Goal: Task Accomplishment & Management: Manage account settings

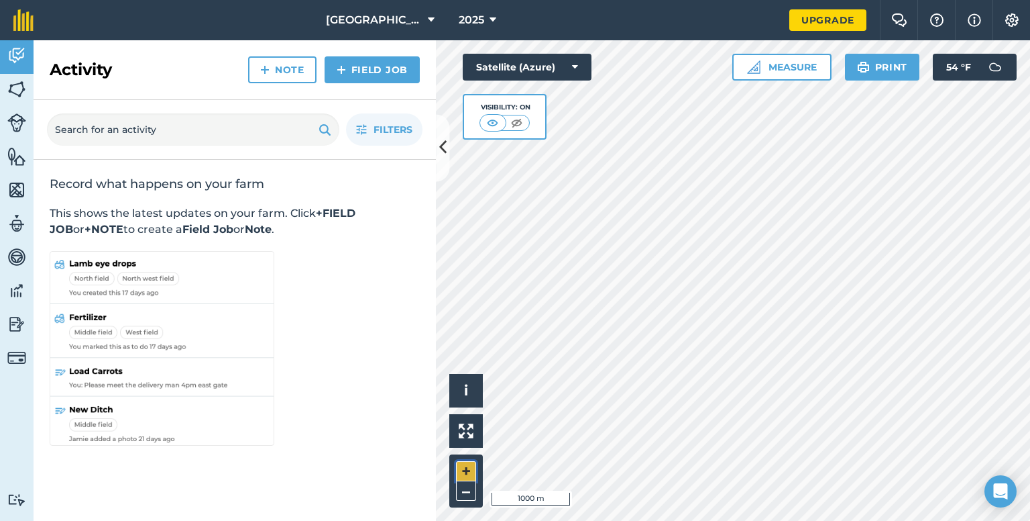
click at [462, 472] on button "+" at bounding box center [466, 471] width 20 height 20
click at [778, 520] on html "[GEOGRAPHIC_DATA] 2025 Upgrade Farm Chat Help Info Settings Map printing is not…" at bounding box center [515, 260] width 1030 height 521
click at [470, 491] on button "–" at bounding box center [466, 490] width 20 height 19
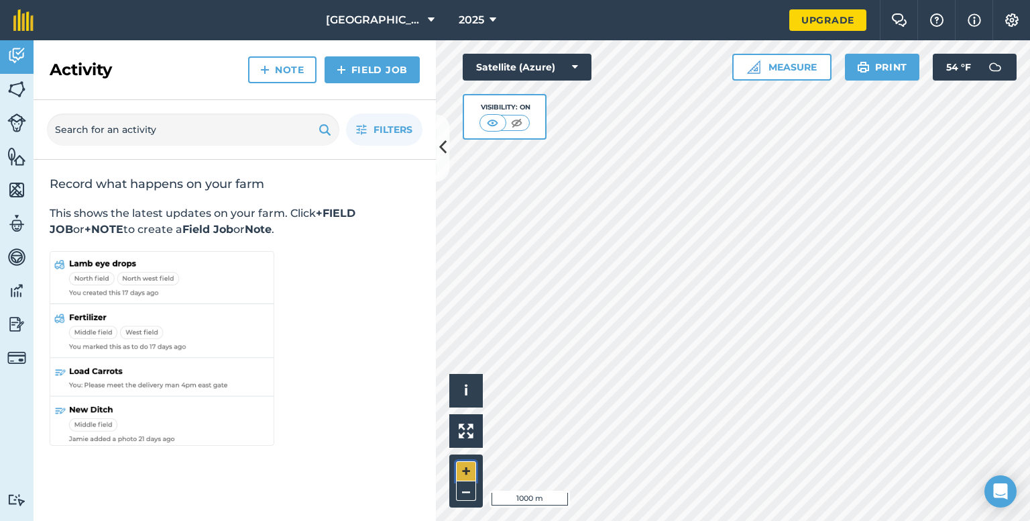
click at [466, 474] on button "+" at bounding box center [466, 471] width 20 height 20
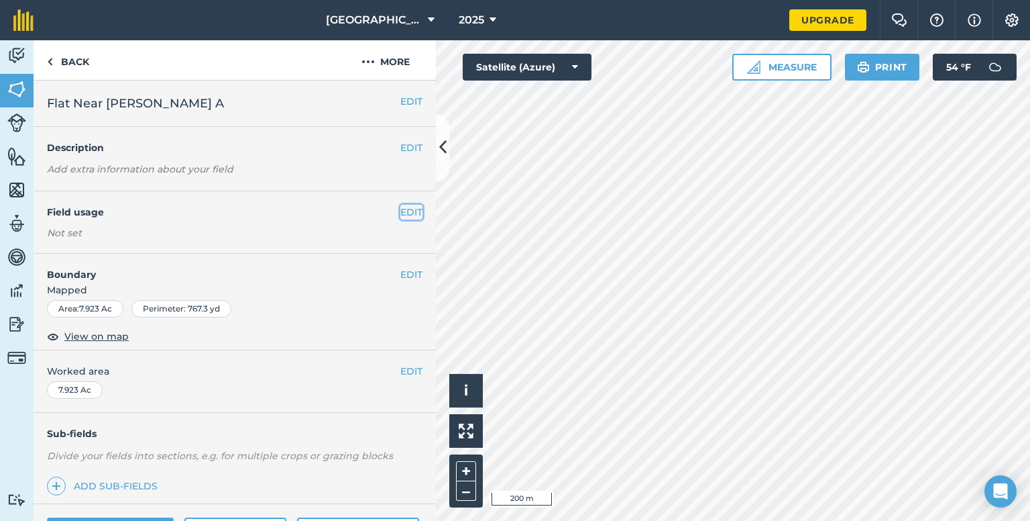
click at [404, 213] on button "EDIT" at bounding box center [411, 212] width 22 height 15
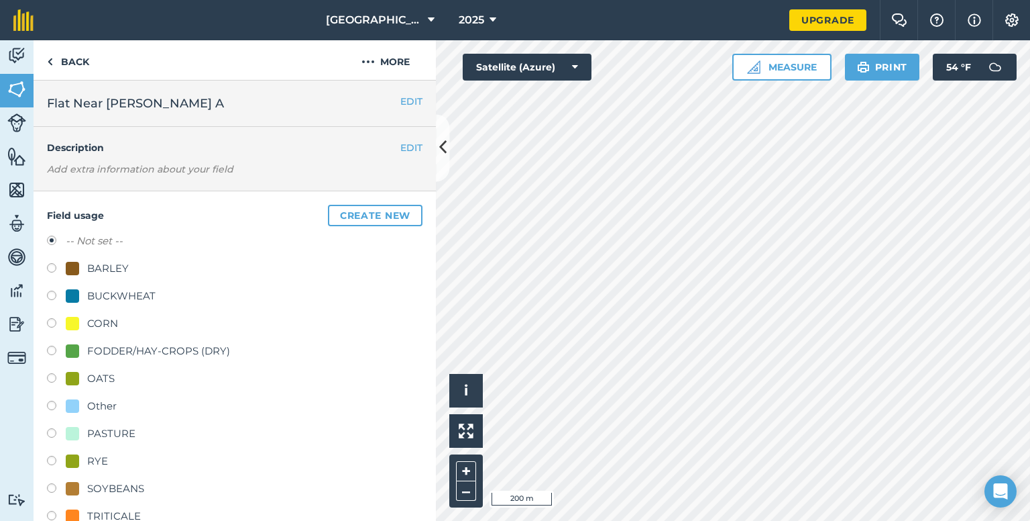
click at [48, 460] on label at bounding box center [56, 461] width 19 height 13
radio input "true"
radio input "false"
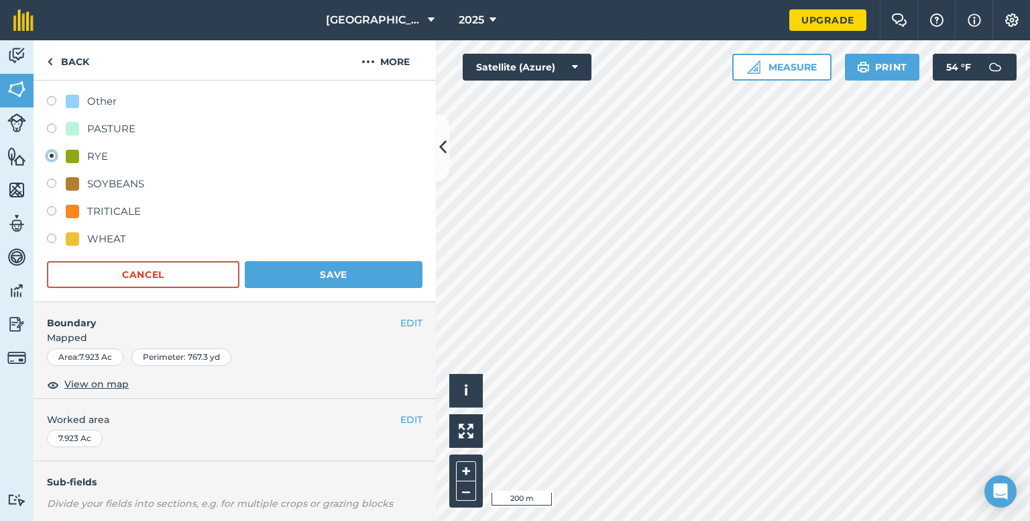
scroll to position [307, 0]
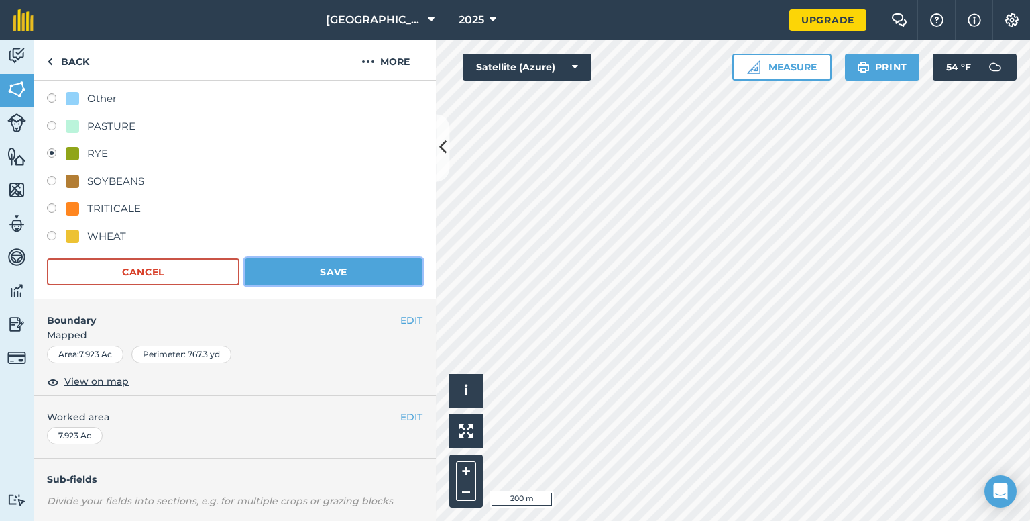
click at [334, 275] on button "Save" at bounding box center [334, 271] width 178 height 27
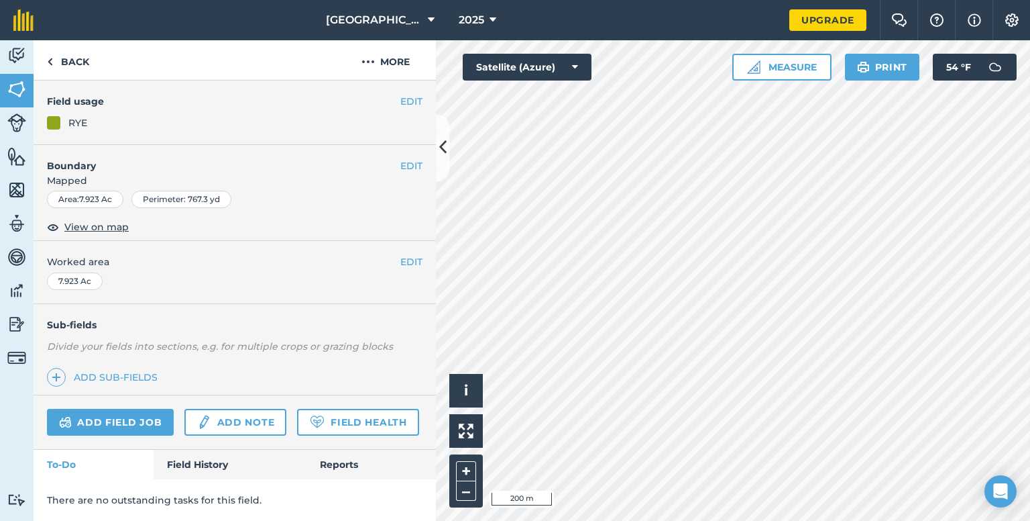
scroll to position [146, 0]
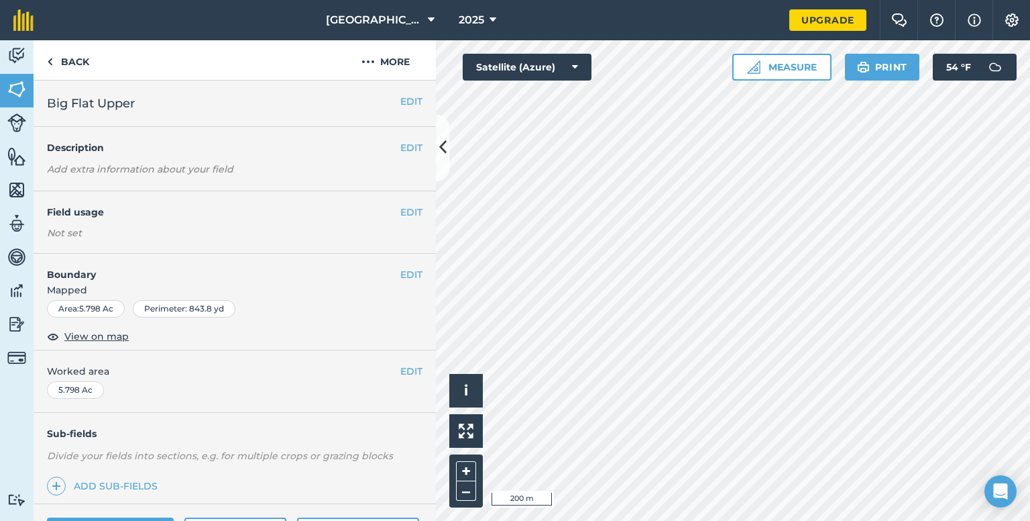
click at [402, 201] on div "EDIT Field usage Not set" at bounding box center [235, 222] width 402 height 62
click at [400, 216] on button "EDIT" at bounding box center [411, 212] width 22 height 15
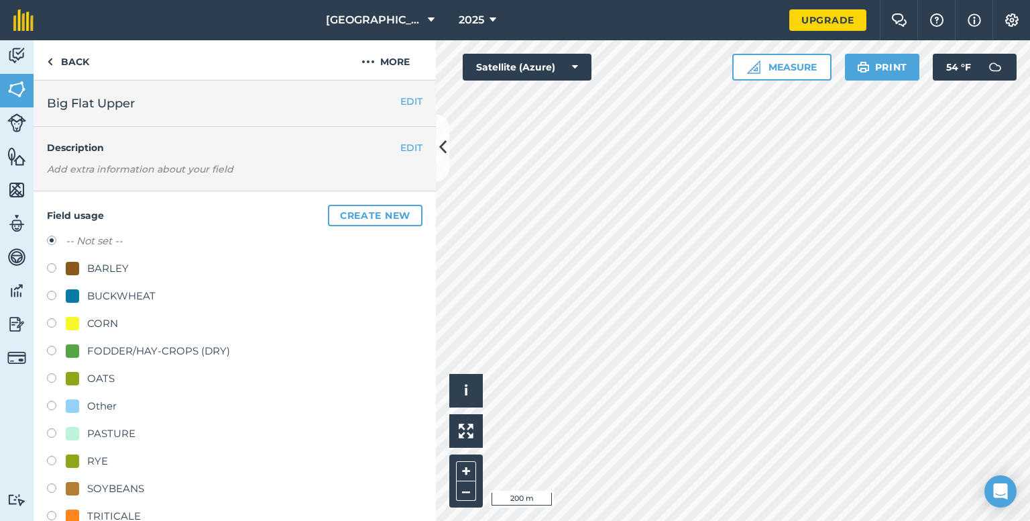
click at [51, 458] on label at bounding box center [56, 461] width 19 height 13
radio input "true"
radio input "false"
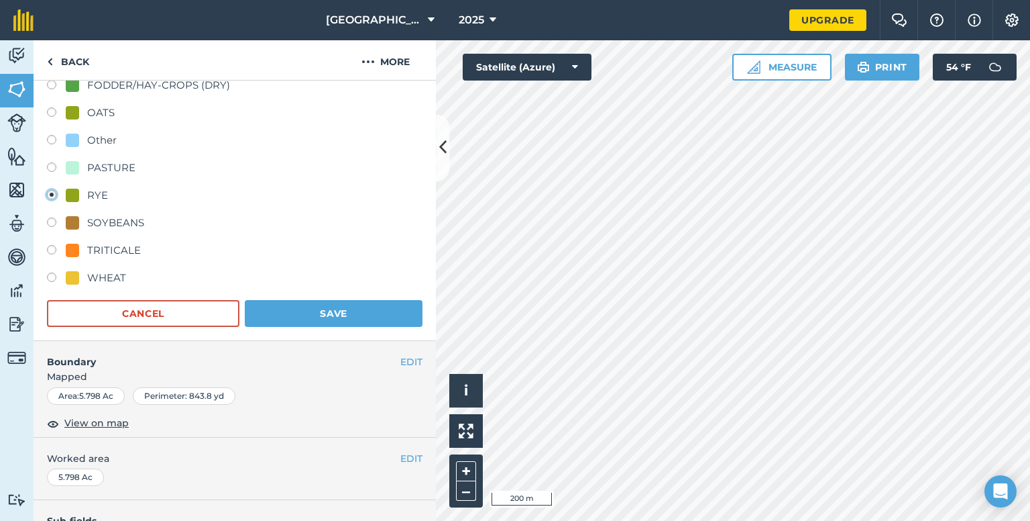
scroll to position [281, 0]
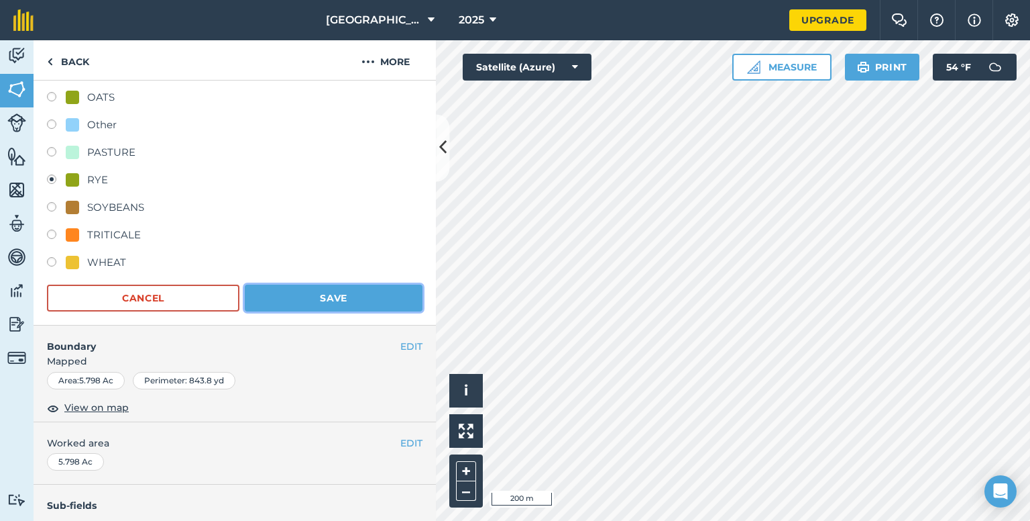
click at [315, 305] on button "Save" at bounding box center [334, 297] width 178 height 27
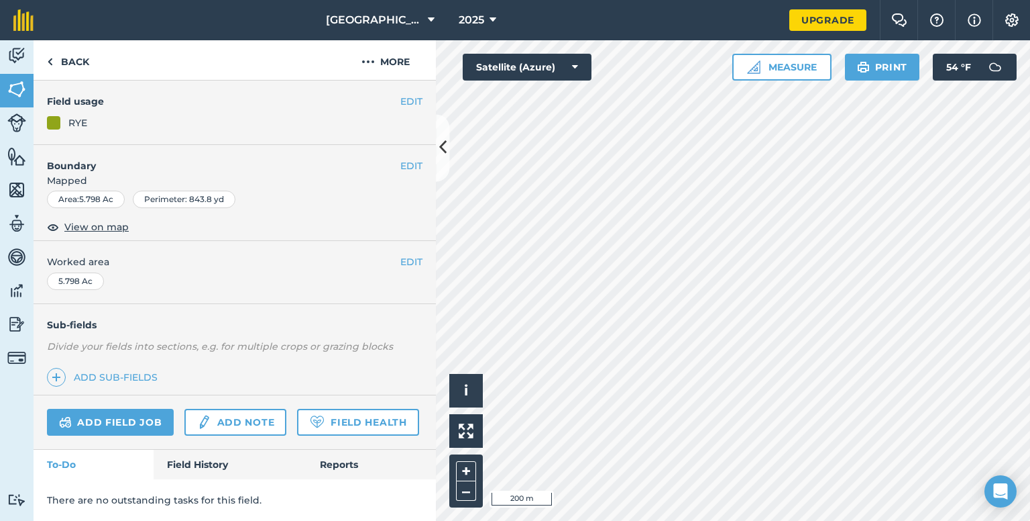
scroll to position [146, 0]
click at [445, 161] on button at bounding box center [442, 147] width 13 height 67
